Goal: Task Accomplishment & Management: Use online tool/utility

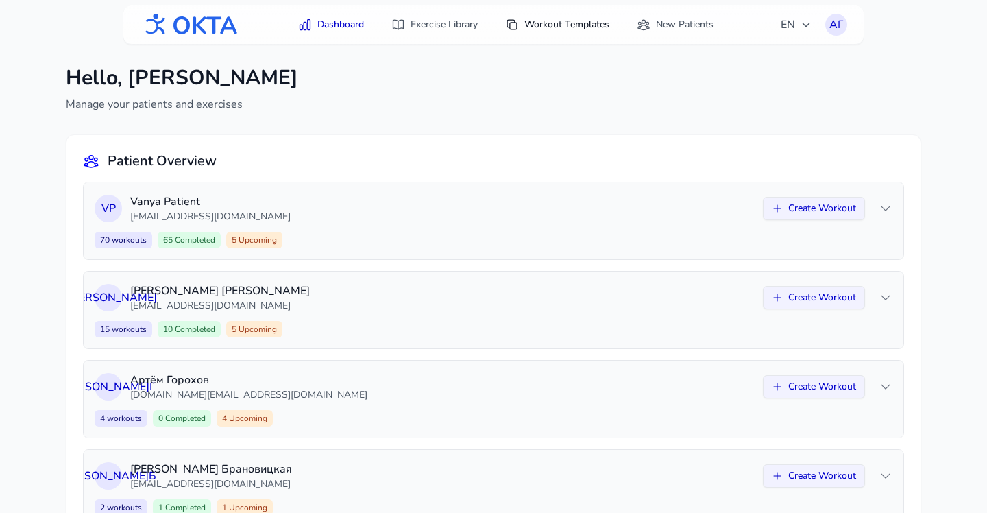
click at [541, 25] on link "Workout Templates" at bounding box center [557, 24] width 121 height 25
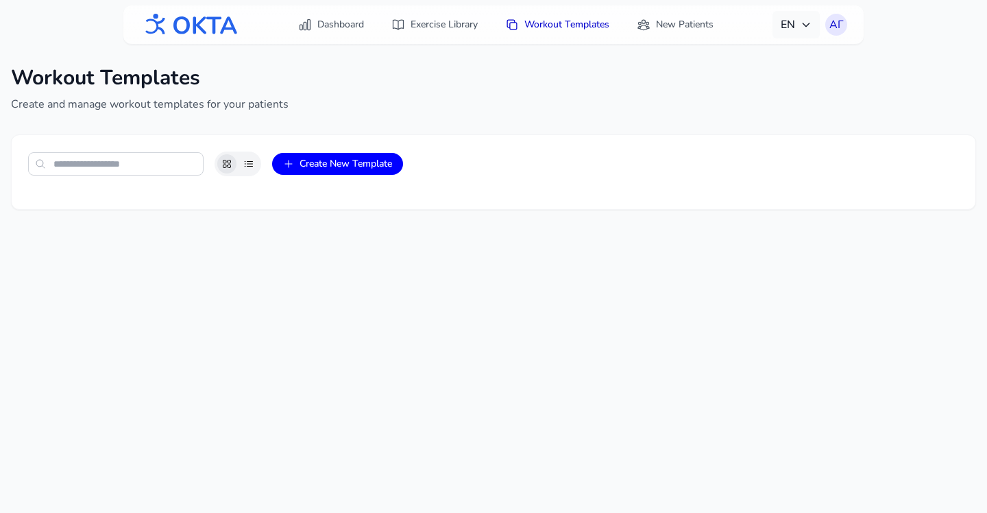
click at [799, 19] on span "EN" at bounding box center [795, 24] width 31 height 16
click at [752, 79] on button "Русский" at bounding box center [754, 83] width 132 height 25
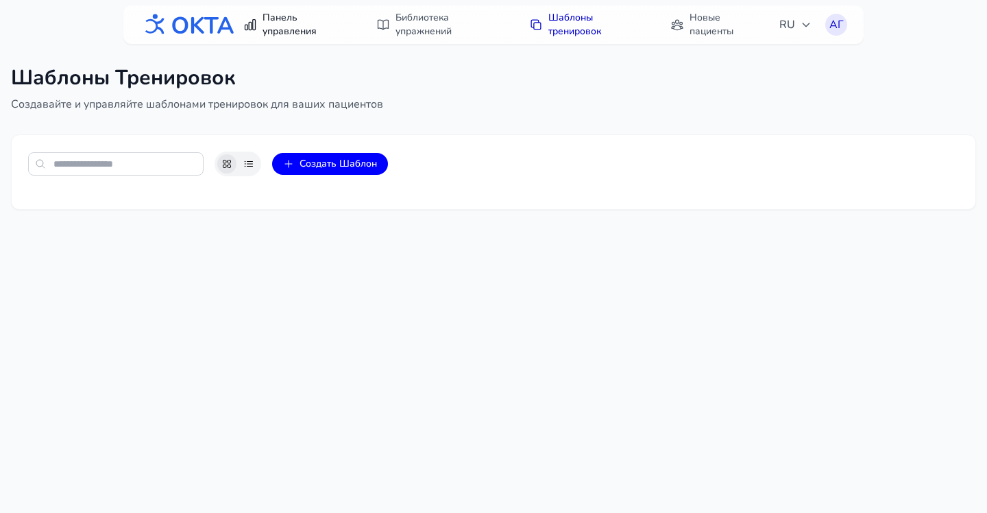
click at [272, 23] on link "Панель управления" at bounding box center [296, 24] width 123 height 38
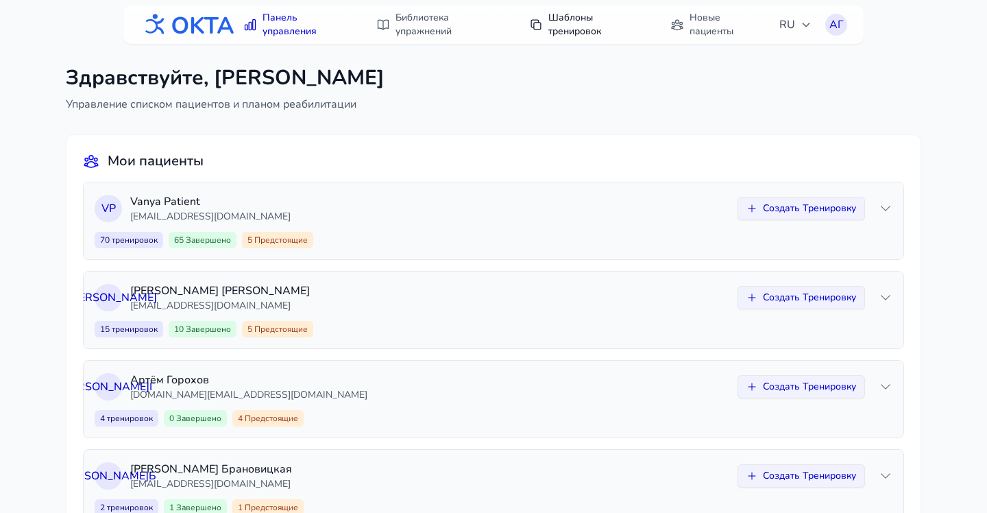
click at [582, 23] on link "Шаблоны тренировок" at bounding box center [586, 24] width 130 height 38
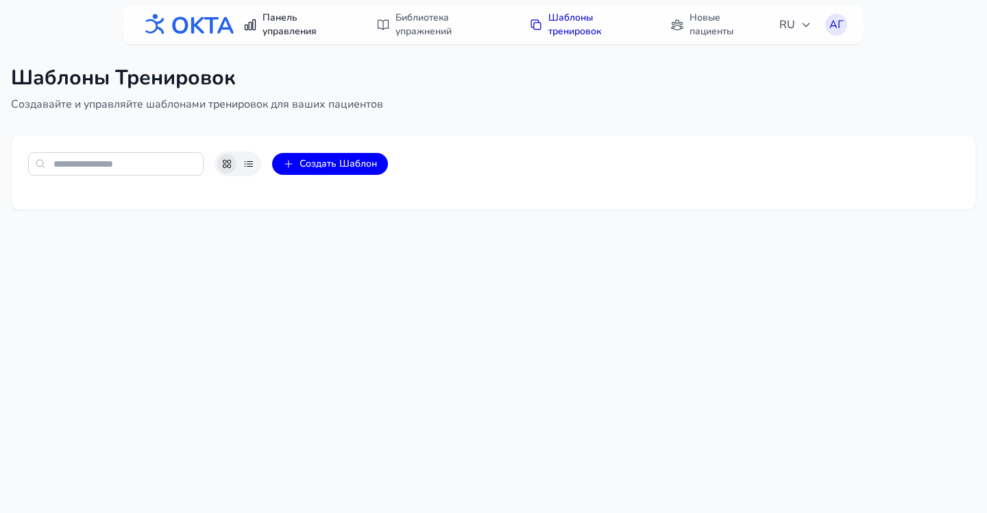
click at [308, 36] on link "Панель управления" at bounding box center [296, 24] width 123 height 38
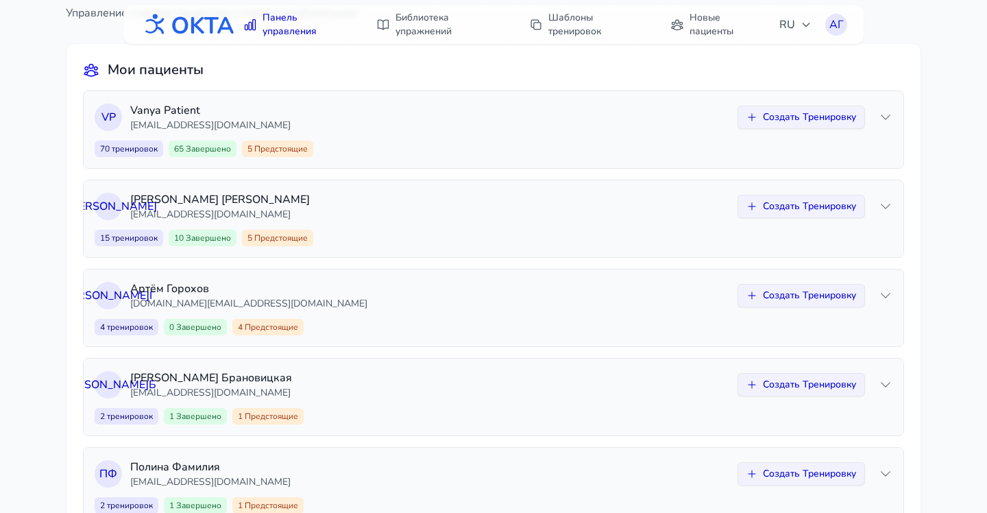
scroll to position [143, 0]
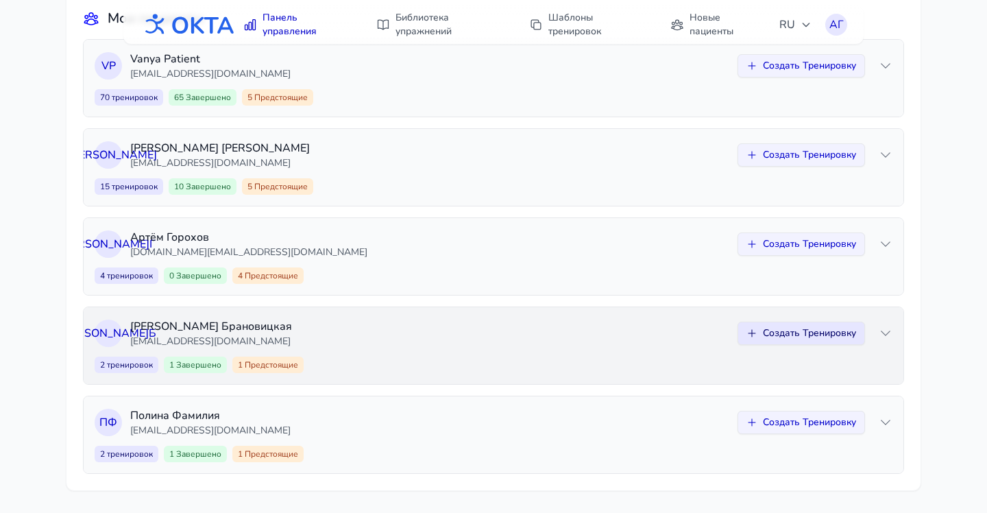
click at [824, 334] on button "Создать Тренировку" at bounding box center [800, 332] width 127 height 23
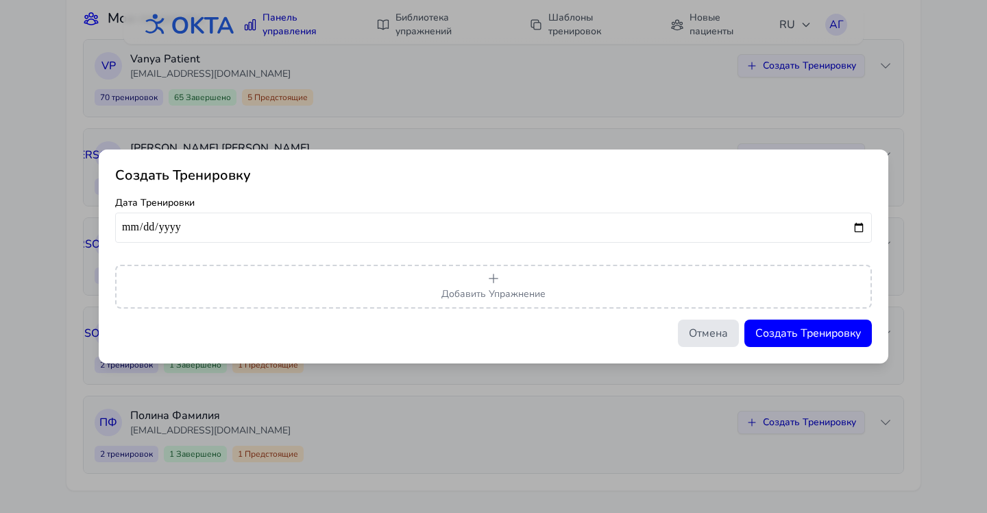
click at [687, 330] on button "Отмена" at bounding box center [708, 332] width 61 height 27
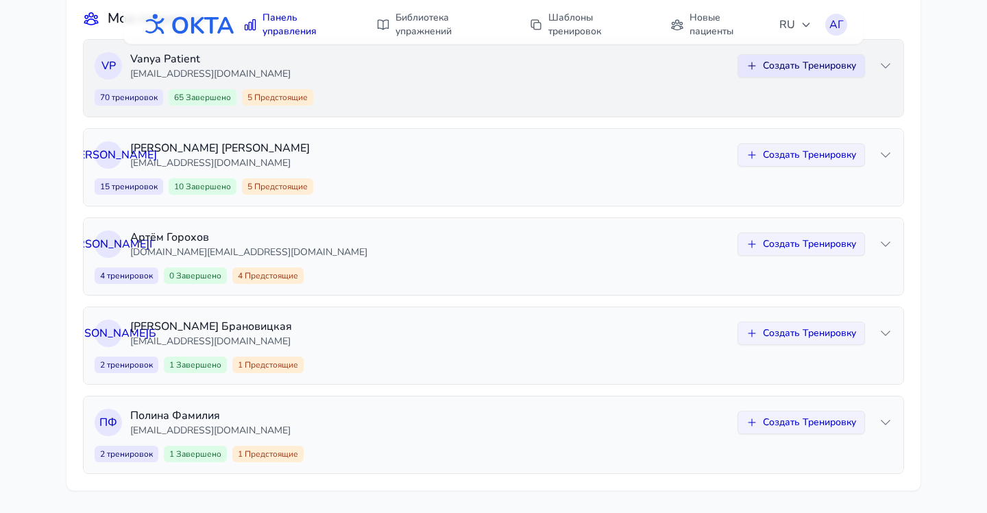
click at [815, 73] on button "Создать Тренировку" at bounding box center [800, 65] width 127 height 23
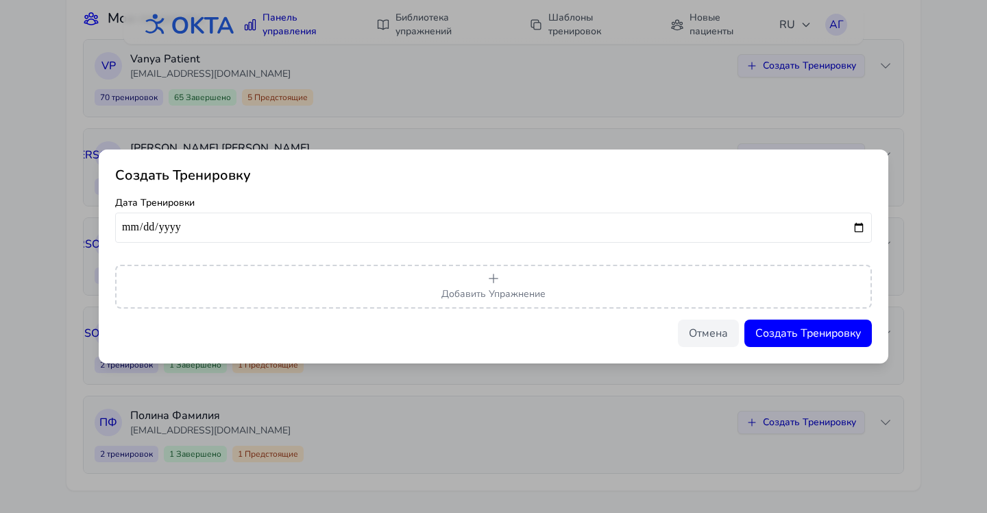
click at [675, 329] on div "Отмена Создать Тренировку" at bounding box center [493, 332] width 757 height 27
click at [684, 332] on button "Отмена" at bounding box center [708, 332] width 61 height 27
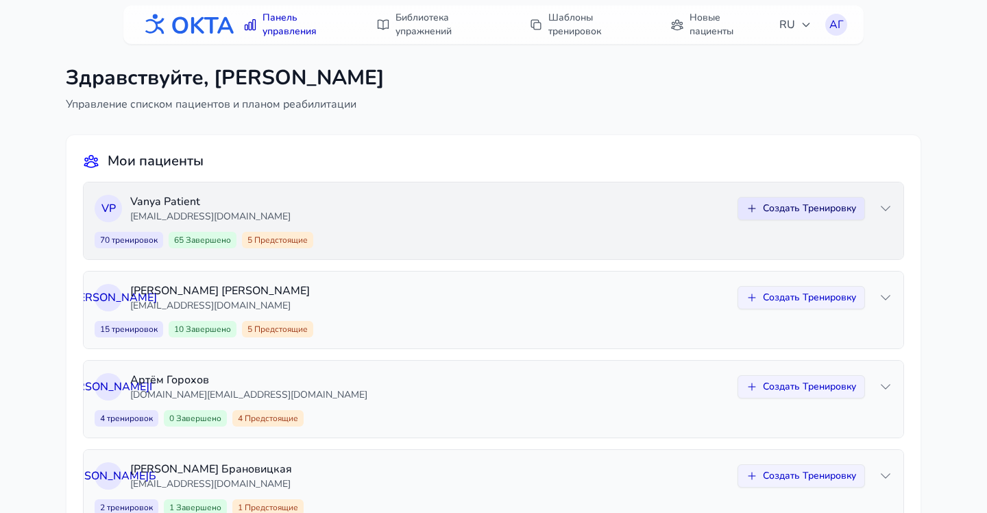
click at [775, 210] on button "Создать Тренировку" at bounding box center [800, 208] width 127 height 23
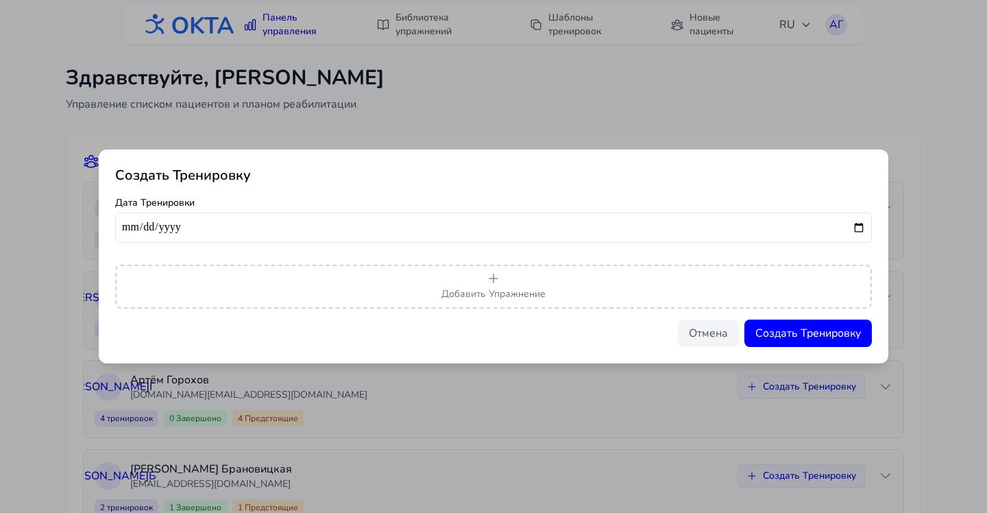
click at [713, 352] on div "Создать Тренировку Дата Тренировки Добавить Упражнение Отмена Создать Тренировку" at bounding box center [493, 256] width 789 height 214
click at [709, 332] on button "Отмена" at bounding box center [708, 332] width 61 height 27
